Goal: Task Accomplishment & Management: Manage account settings

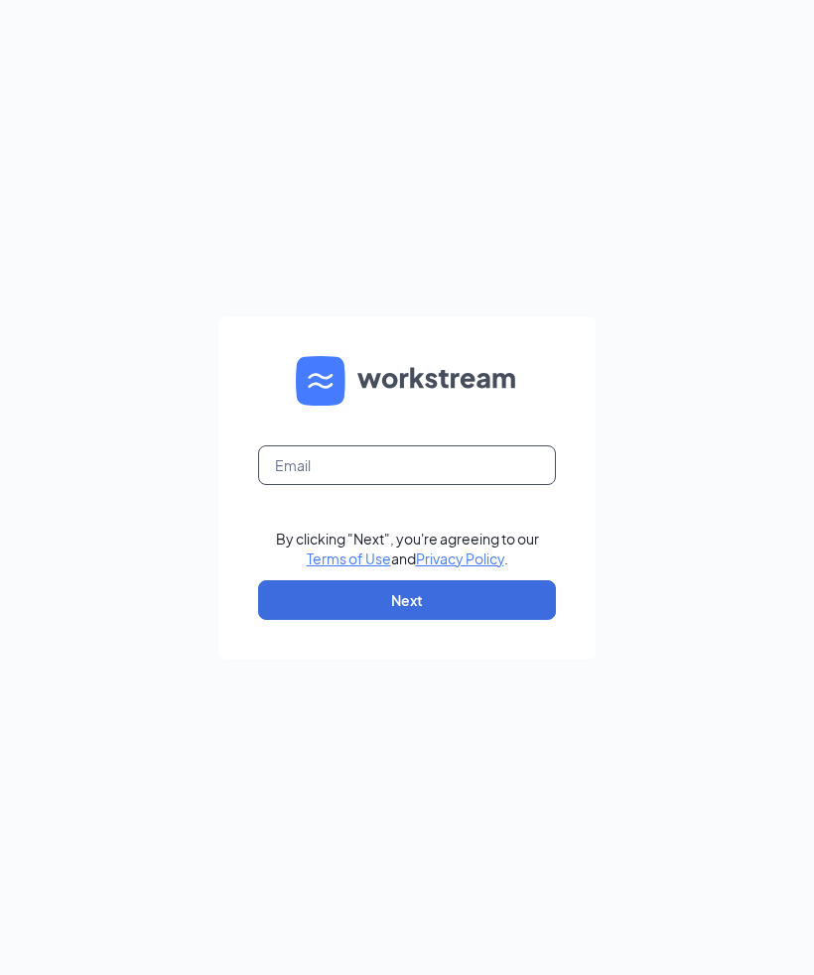
click at [490, 485] on input "text" at bounding box center [407, 465] width 298 height 40
type input "[EMAIL_ADDRESS][DOMAIN_NAME]"
click at [502, 620] on button "Next" at bounding box center [407, 600] width 298 height 40
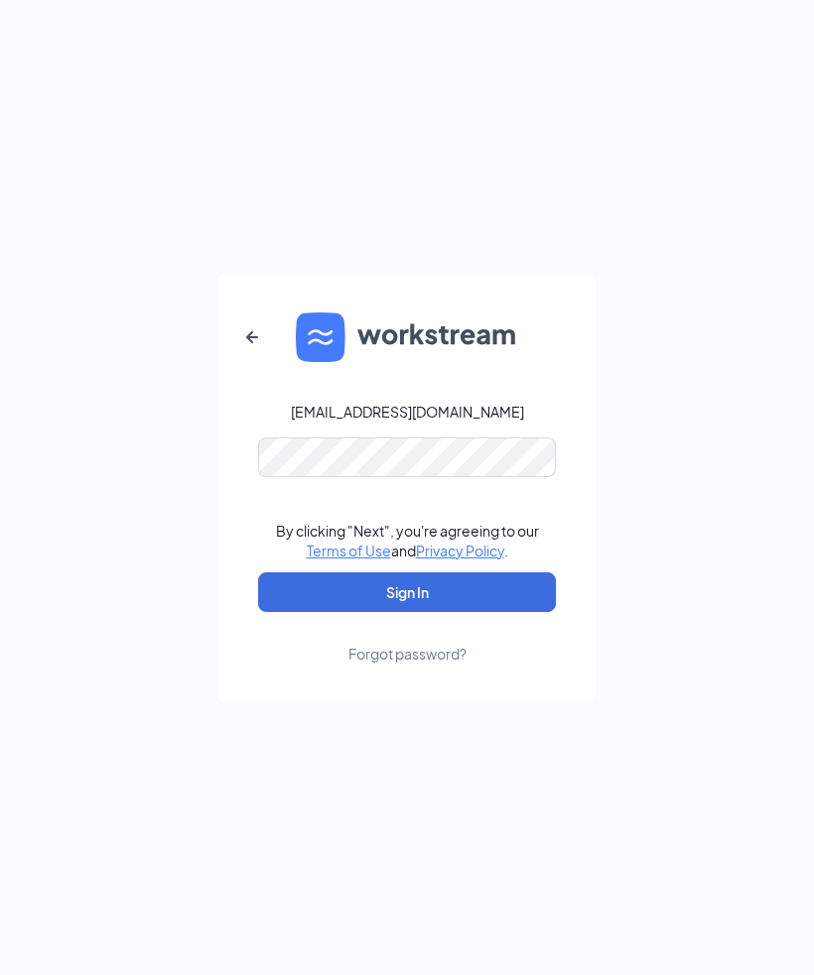
click at [407, 612] on button "Sign In" at bounding box center [407, 593] width 298 height 40
click at [507, 612] on button "Sign In" at bounding box center [407, 593] width 298 height 40
click at [244, 349] on icon "ArrowLeftNew" at bounding box center [252, 337] width 24 height 24
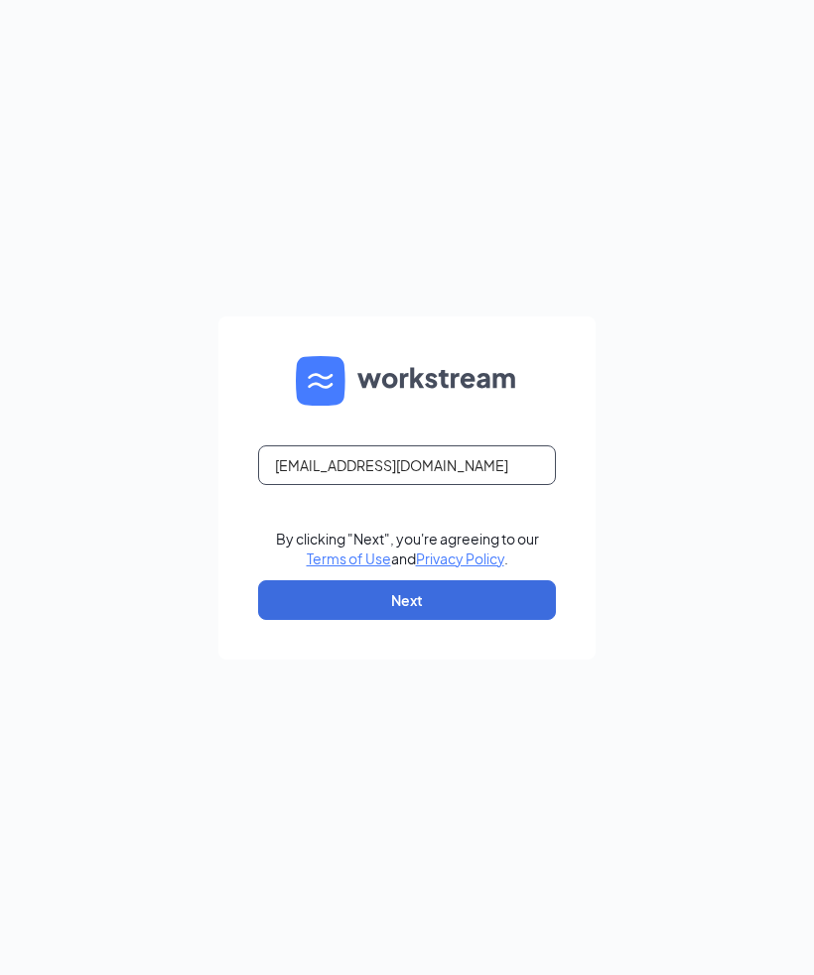
click at [503, 485] on input "[EMAIL_ADDRESS][DOMAIN_NAME]" at bounding box center [407, 465] width 298 height 40
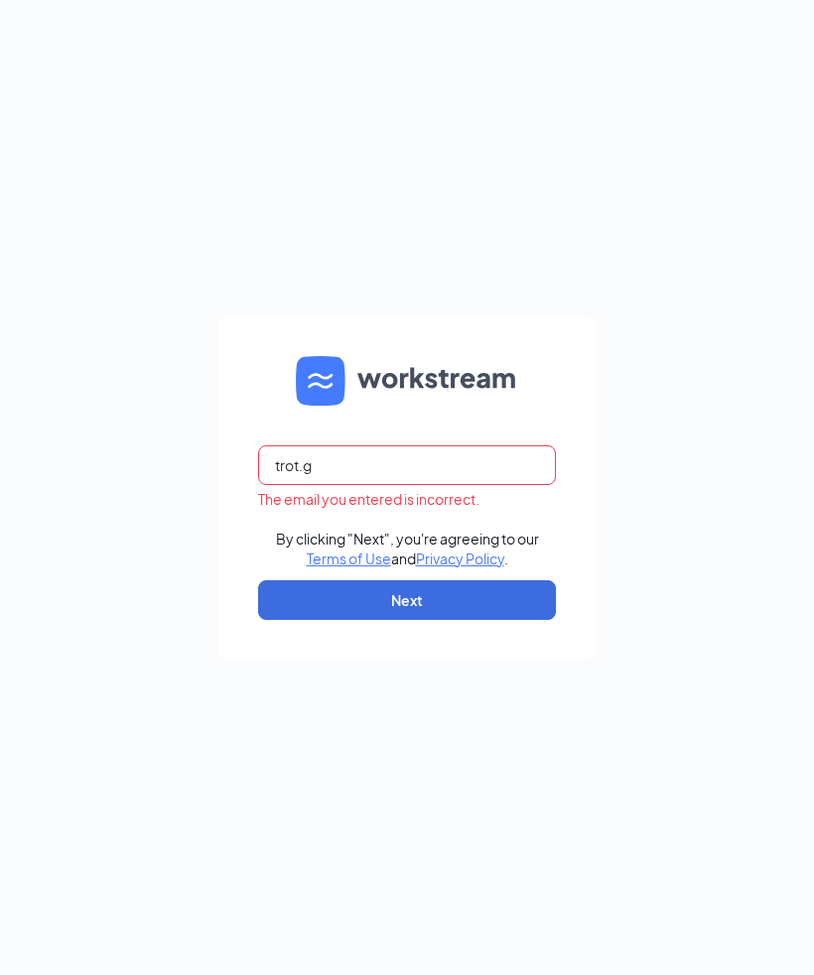
type input "trot."
click at [472, 620] on button "Next" at bounding box center [407, 600] width 298 height 40
click at [404, 620] on button "Next" at bounding box center [407, 600] width 298 height 40
click at [440, 620] on button "Next" at bounding box center [407, 600] width 298 height 40
click at [471, 620] on button "Next" at bounding box center [407, 600] width 298 height 40
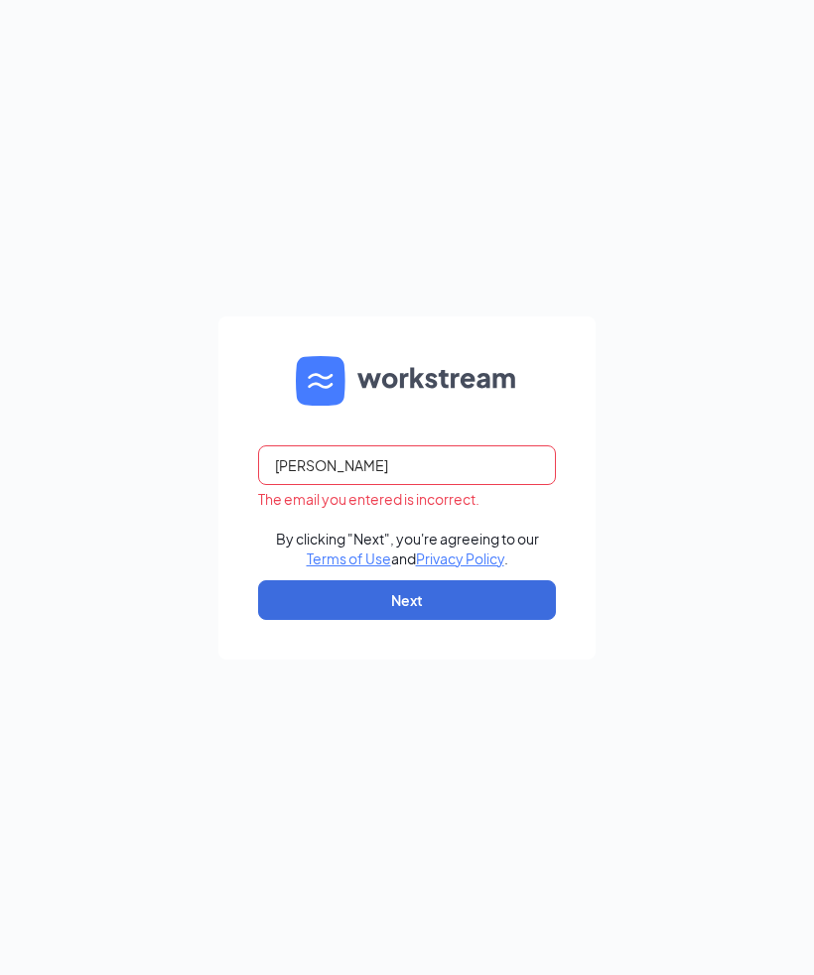
click at [470, 620] on button "Next" at bounding box center [407, 600] width 298 height 40
click at [696, 591] on div "[PERSON_NAME] The email you entered is incorrect. By clicking "Next", you're ag…" at bounding box center [407, 487] width 814 height 975
click at [721, 626] on div "[PERSON_NAME] The email you entered is incorrect. By clicking "Next", you're ag…" at bounding box center [407, 487] width 814 height 975
click at [491, 620] on button "Next" at bounding box center [407, 600] width 298 height 40
click at [488, 485] on input "[PERSON_NAME]" at bounding box center [407, 465] width 298 height 40
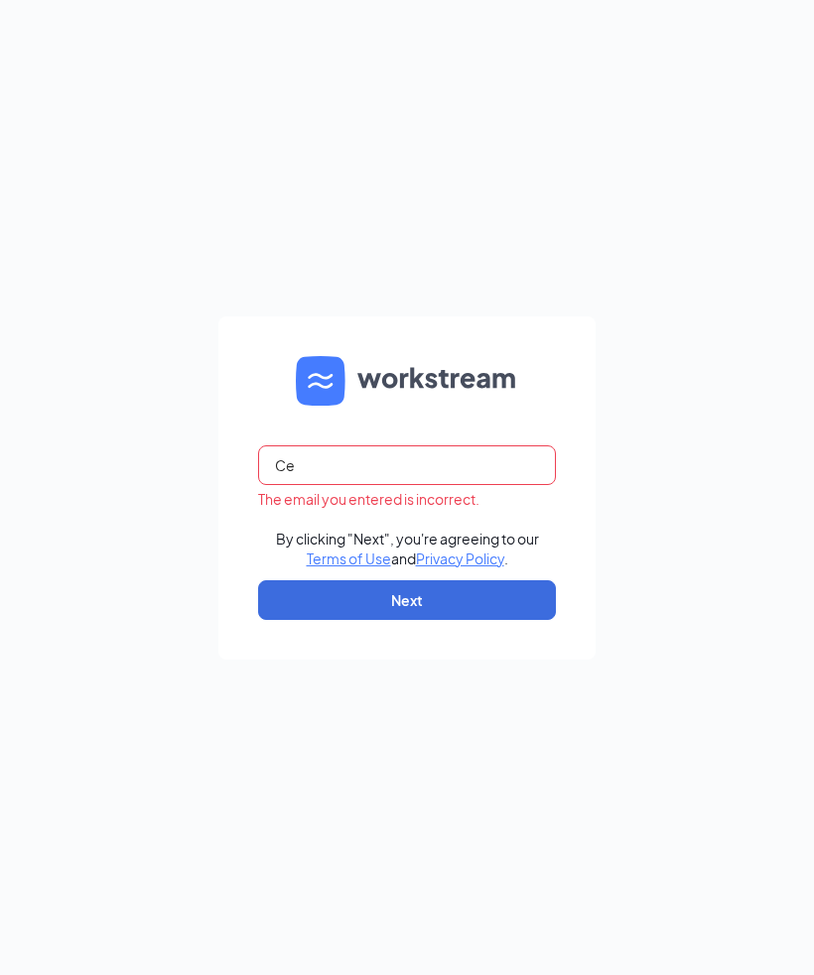
type input "C"
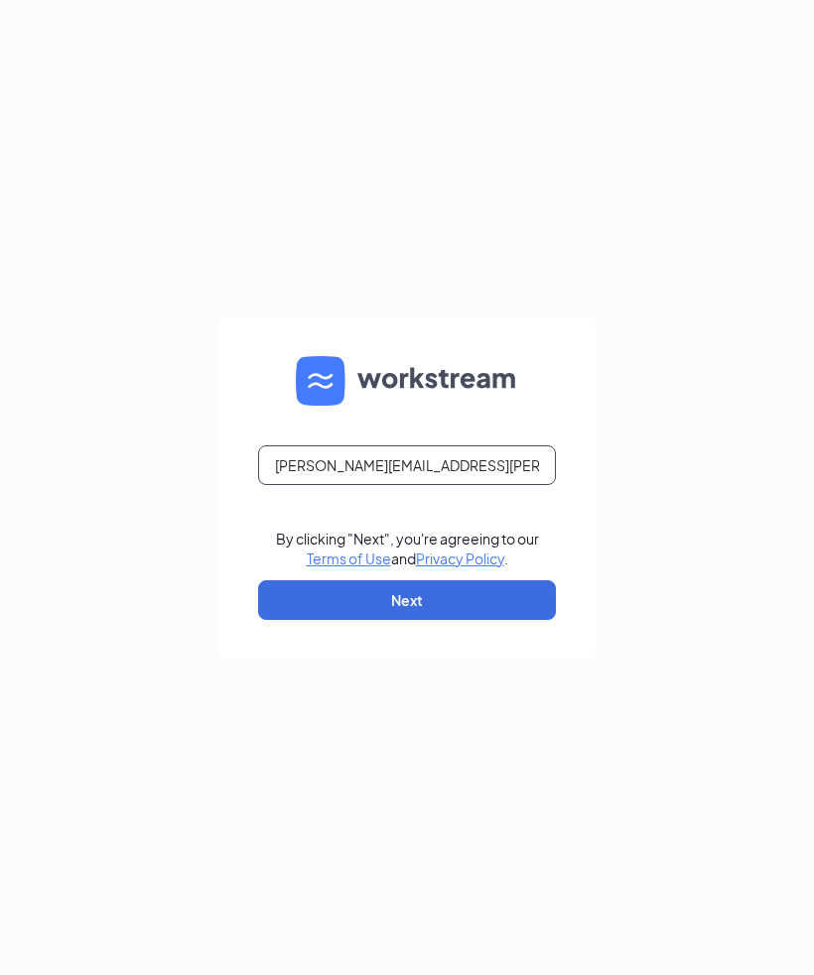
type input "[PERSON_NAME][EMAIL_ADDRESS][PERSON_NAME][DOMAIN_NAME]"
click at [526, 620] on button "Next" at bounding box center [407, 600] width 298 height 40
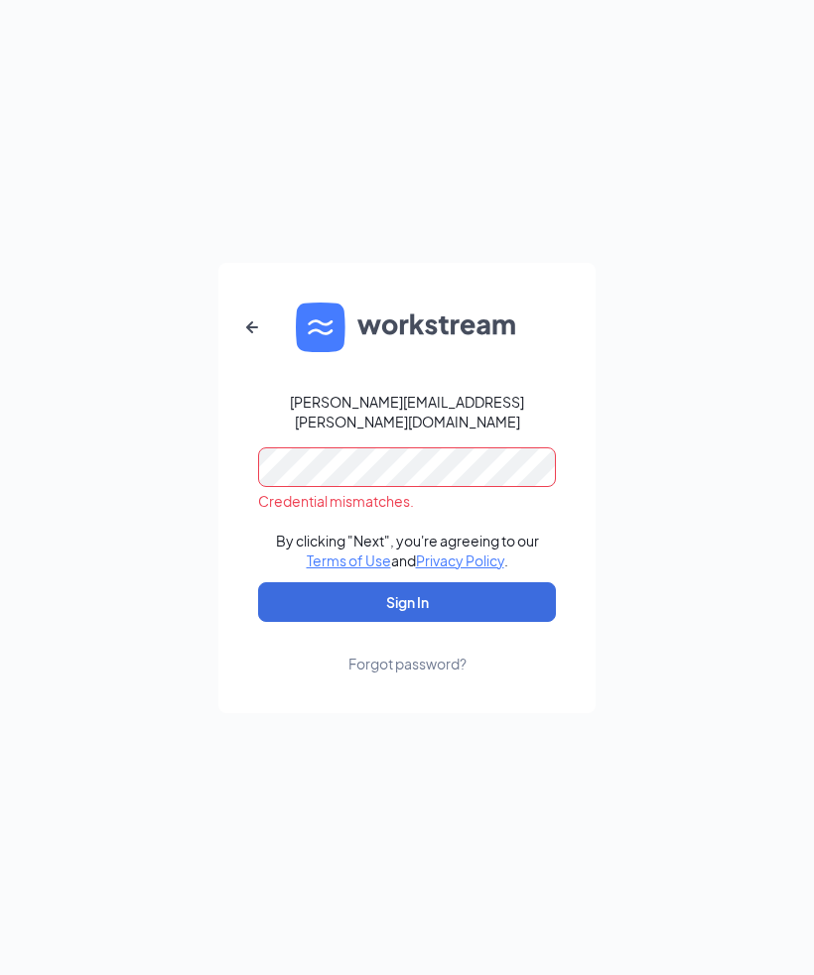
click at [254, 332] on icon "ArrowLeftNew" at bounding box center [252, 326] width 12 height 12
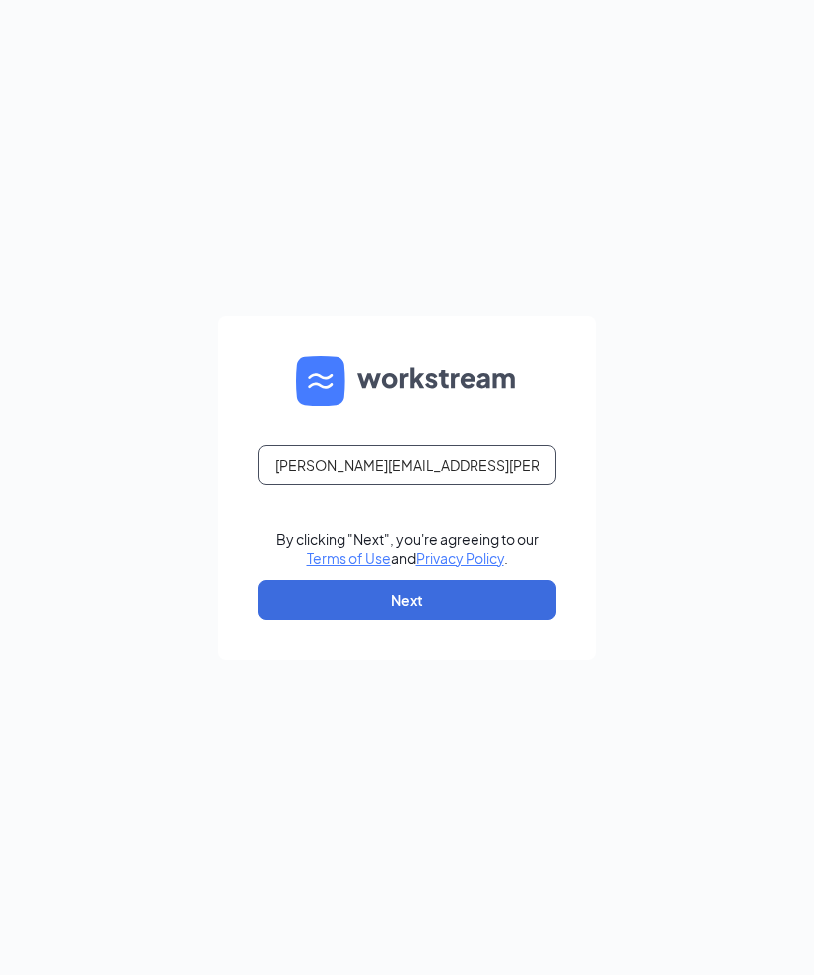
click at [540, 485] on input "[PERSON_NAME][EMAIL_ADDRESS][PERSON_NAME][DOMAIN_NAME]" at bounding box center [407, 465] width 298 height 40
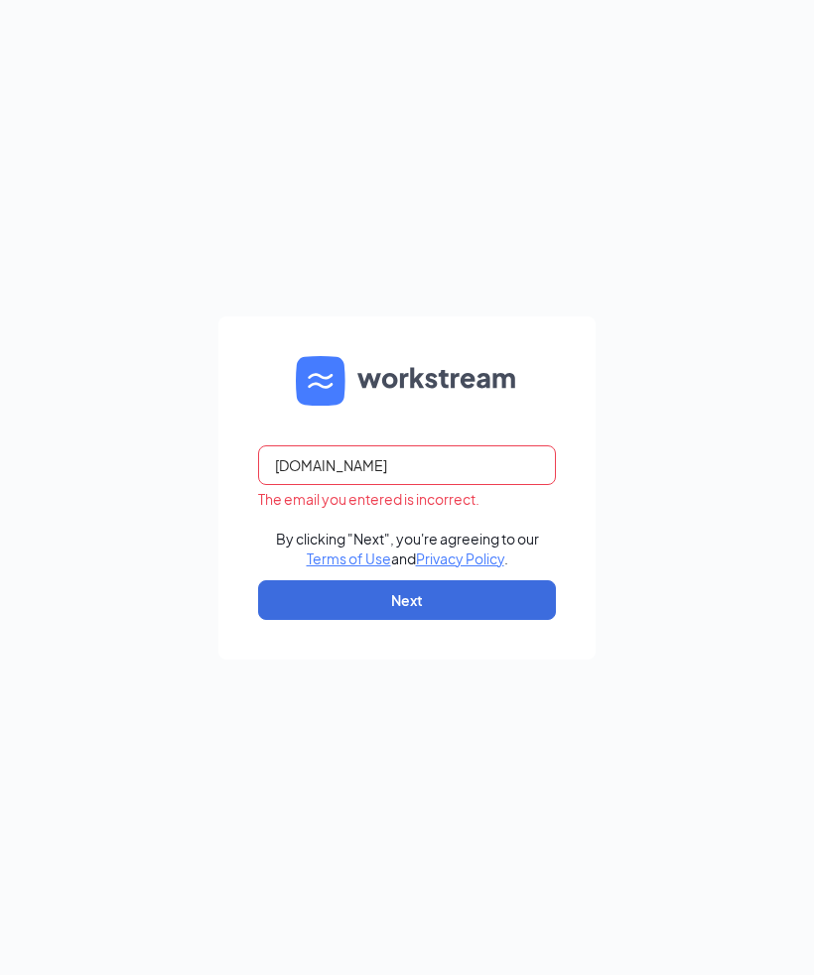
type input "[PERSON_NAME].v"
